Goal: Navigation & Orientation: Go to known website

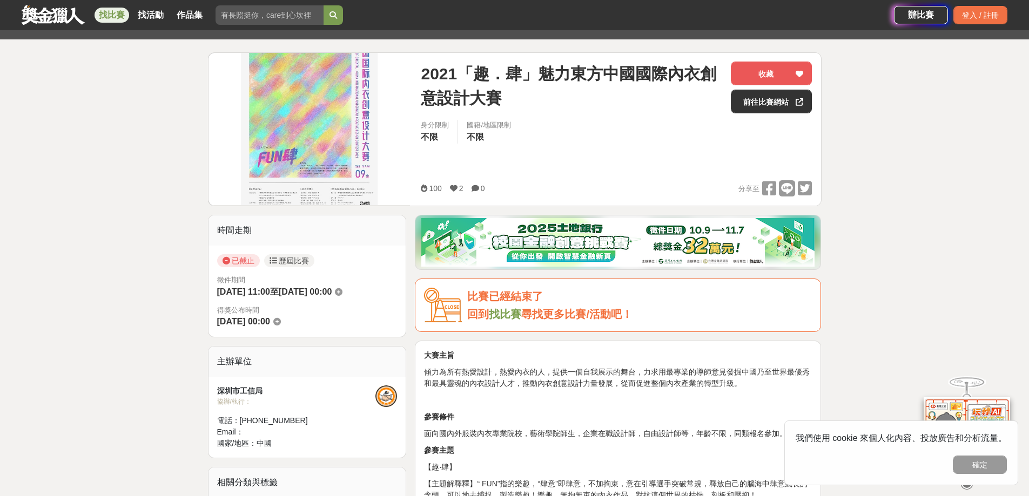
scroll to position [108, 0]
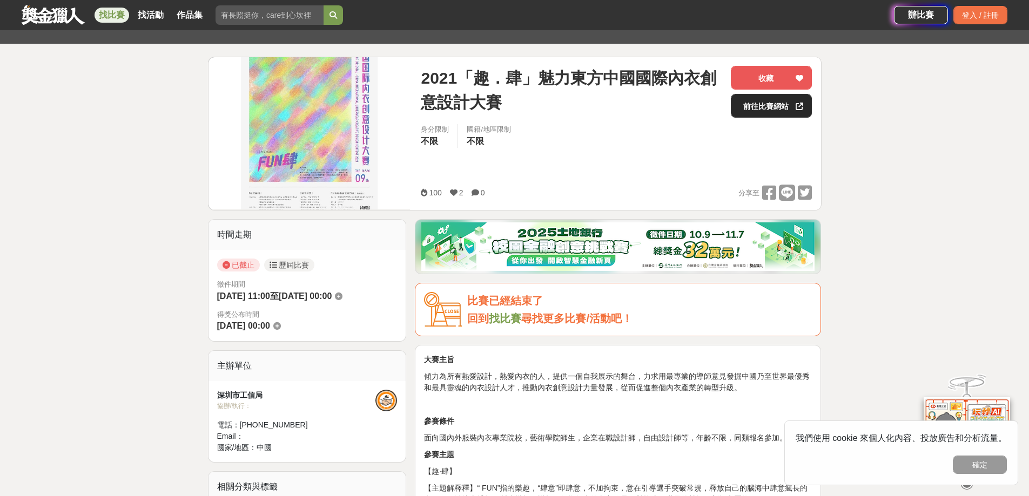
click at [761, 104] on link "前往比賽網站" at bounding box center [771, 106] width 81 height 24
